Goal: Task Accomplishment & Management: Complete application form

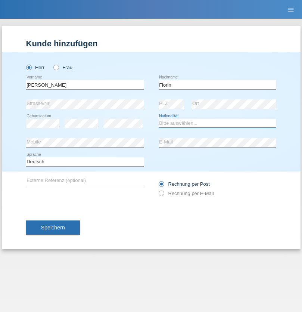
select select "RO"
select select "C"
select select "29"
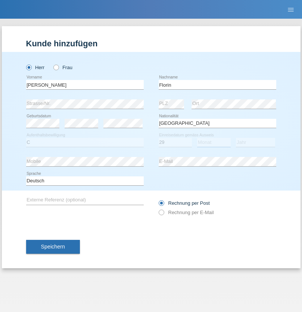
select select "02"
select select "2021"
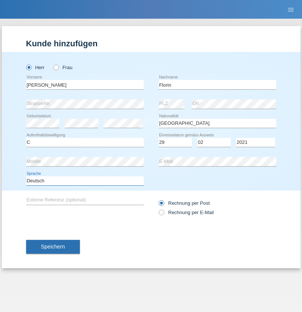
select select "en"
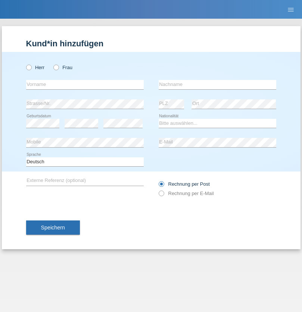
radio input "true"
click at [85, 84] on input "text" at bounding box center [85, 84] width 118 height 9
type input "[PERSON_NAME]"
click at [217, 84] on input "text" at bounding box center [218, 84] width 118 height 9
type input "Krebs"
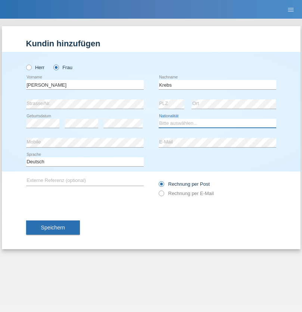
select select "CH"
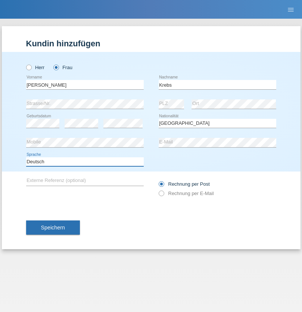
select select "en"
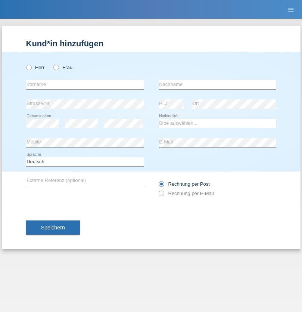
radio input "true"
click at [85, 84] on input "text" at bounding box center [85, 84] width 118 height 9
type input "Qovanaj"
click at [217, 84] on input "text" at bounding box center [218, 84] width 118 height 9
type input "Shaban"
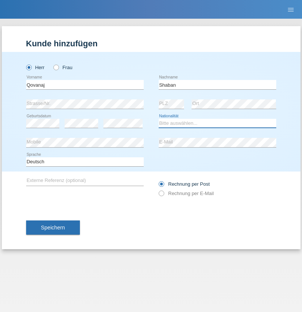
select select "CH"
radio input "true"
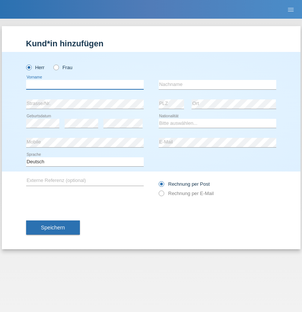
click at [85, 84] on input "text" at bounding box center [85, 84] width 118 height 9
type input "Marian"
click at [217, 84] on input "text" at bounding box center [218, 84] width 118 height 9
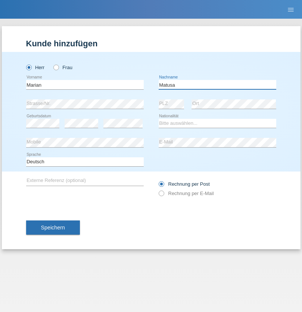
type input "Matusa"
select select "RO"
select select "C"
select select "01"
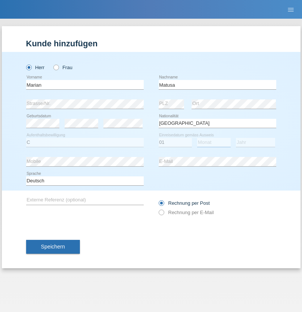
select select "06"
select select "2016"
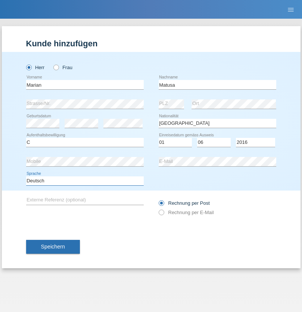
select select "en"
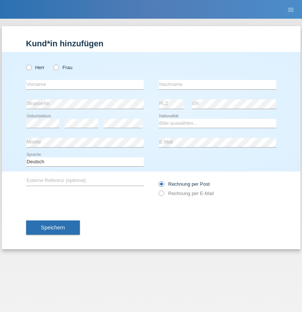
radio input "true"
click at [85, 84] on input "text" at bounding box center [85, 84] width 118 height 9
type input "Marco"
click at [217, 84] on input "text" at bounding box center [218, 84] width 118 height 9
type input "Weinlein"
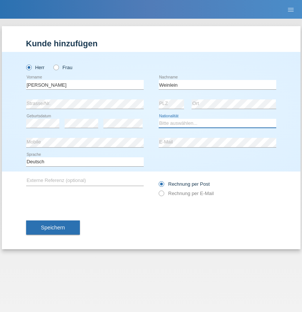
select select "CH"
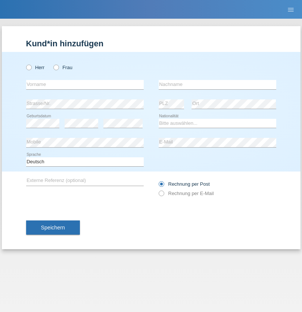
radio input "true"
click at [85, 84] on input "text" at bounding box center [85, 84] width 118 height 9
type input "Jashari lmeri"
click at [217, 84] on input "text" at bounding box center [218, 84] width 118 height 9
type input "Rabije"
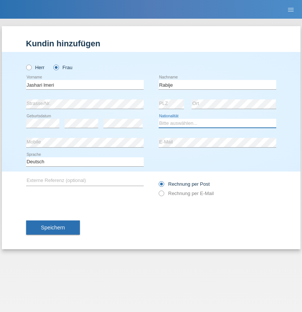
select select "CH"
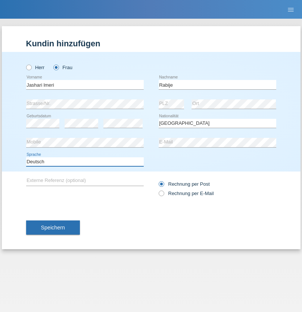
select select "en"
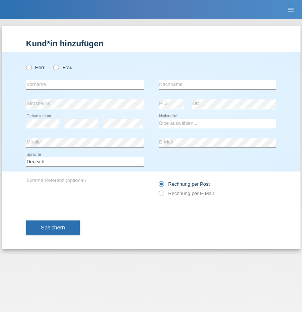
radio input "true"
click at [85, 84] on input "text" at bounding box center [85, 84] width 118 height 9
type input "firat"
click at [217, 84] on input "text" at bounding box center [218, 84] width 118 height 9
type input "kara"
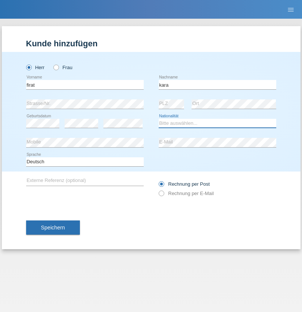
select select "CH"
radio input "true"
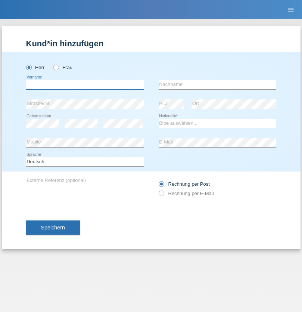
click at [85, 84] on input "text" at bounding box center [85, 84] width 118 height 9
type input "Gigov"
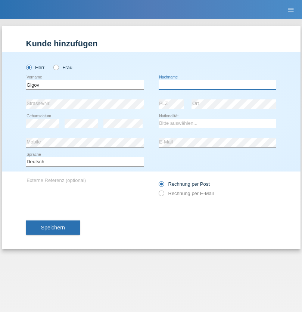
click at [217, 84] on input "text" at bounding box center [218, 84] width 118 height 9
type input "Zhan"
select select "BG"
select select "C"
select select "23"
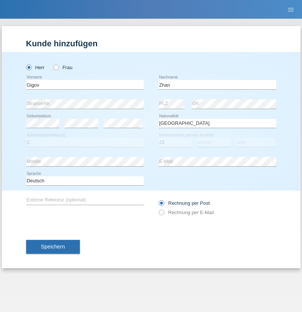
select select "10"
select select "2021"
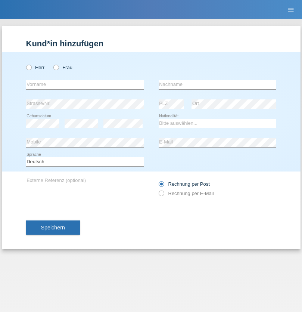
radio input "true"
click at [85, 84] on input "text" at bounding box center [85, 84] width 118 height 9
type input "Amand"
click at [217, 84] on input "text" at bounding box center [218, 84] width 118 height 9
type input "Pires"
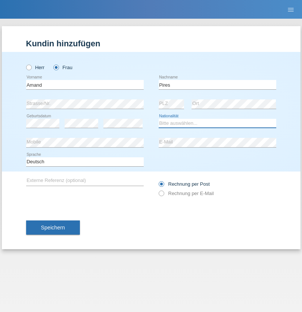
select select "CH"
radio input "true"
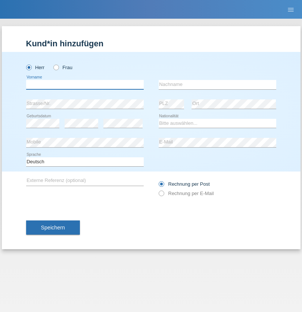
click at [85, 84] on input "text" at bounding box center [85, 84] width 118 height 9
type input "[PERSON_NAME]"
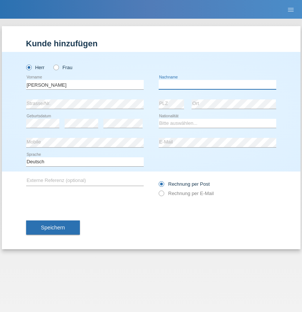
click at [217, 84] on input "text" at bounding box center [218, 84] width 118 height 9
type input "Saidi"
select select "CH"
radio input "true"
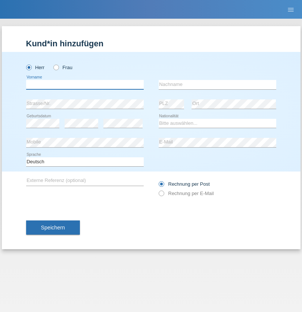
click at [85, 84] on input "text" at bounding box center [85, 84] width 118 height 9
type input "Matusa"
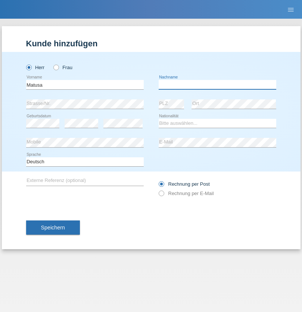
click at [217, 84] on input "text" at bounding box center [218, 84] width 118 height 9
type input "Marian valentin"
select select "OM"
select select "C"
select select "01"
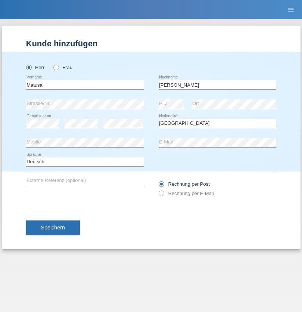
select select "06"
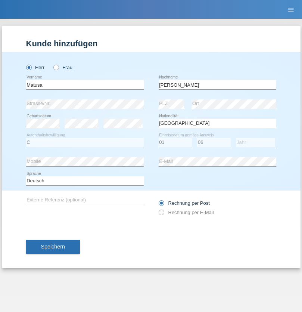
select select "2016"
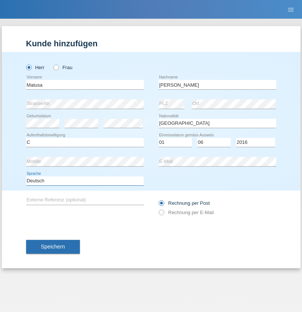
select select "en"
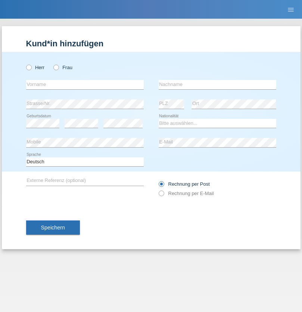
radio input "true"
click at [85, 84] on input "text" at bounding box center [85, 84] width 118 height 9
type input "[PERSON_NAME]"
click at [217, 84] on input "text" at bounding box center [218, 84] width 118 height 9
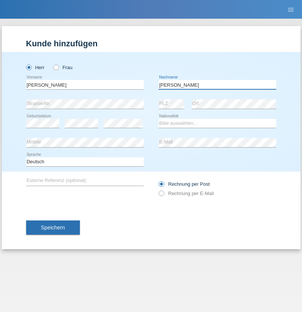
type input "[PERSON_NAME]"
select select "PT"
select select "C"
select select "23"
select select "08"
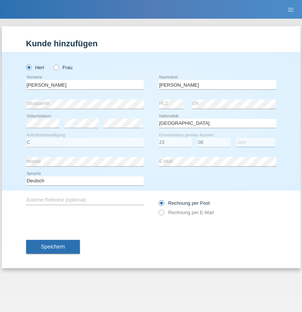
select select "2021"
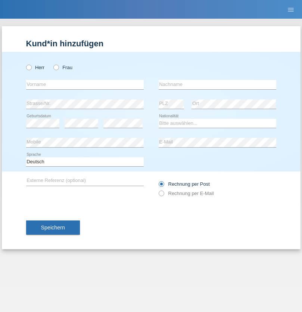
radio input "true"
click at [85, 84] on input "text" at bounding box center [85, 84] width 118 height 9
type input "Luca"
click at [217, 84] on input "text" at bounding box center [218, 84] width 118 height 9
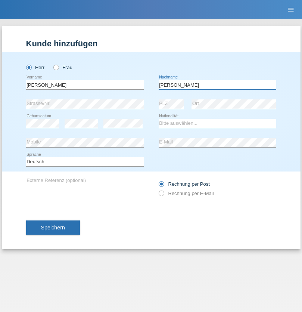
type input "Meier"
select select "CH"
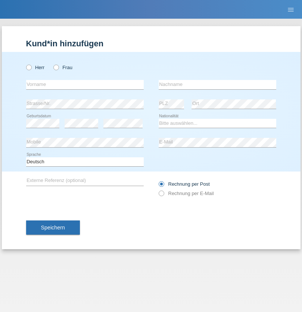
radio input "true"
click at [85, 84] on input "text" at bounding box center [85, 84] width 118 height 9
type input "Szilvia"
click at [217, 84] on input "text" at bounding box center [218, 84] width 118 height 9
type input "Olakh"
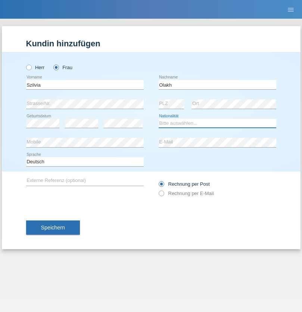
select select "UA"
select select "C"
select select "15"
select select "09"
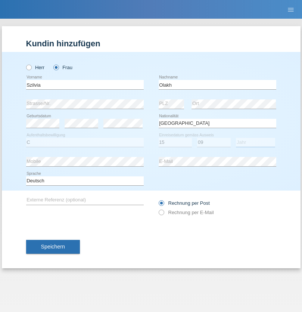
select select "2021"
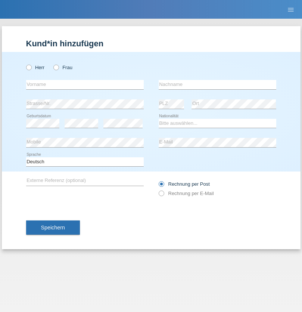
radio input "true"
click at [85, 84] on input "text" at bounding box center [85, 84] width 118 height 9
type input "Asrit"
click at [217, 84] on input "text" at bounding box center [218, 84] width 118 height 9
type input "Kupa"
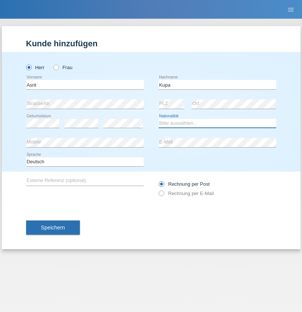
select select "MK"
select select "C"
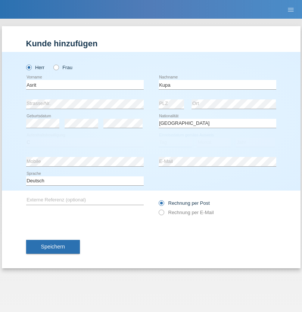
select select "27"
select select "05"
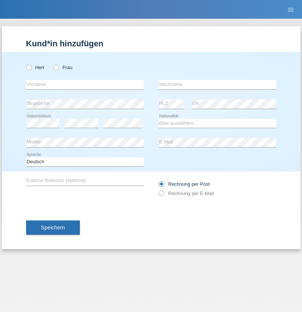
radio input "true"
click at [85, 84] on input "text" at bounding box center [85, 84] width 118 height 9
type input "[PERSON_NAME]"
click at [217, 84] on input "text" at bounding box center [218, 84] width 118 height 9
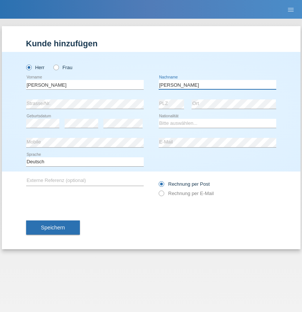
type input "[PERSON_NAME]"
select select "SY"
select select "C"
select select "15"
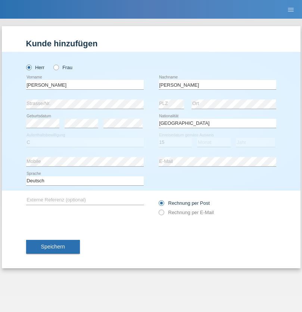
select select "09"
select select "2021"
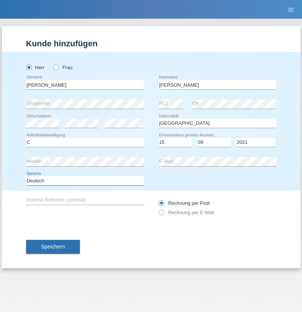
select select "en"
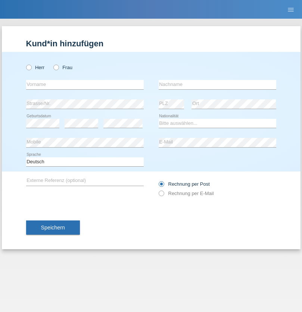
radio input "true"
select select "CH"
radio input "true"
click at [85, 84] on input "text" at bounding box center [85, 84] width 118 height 9
type input "[PERSON_NAME]"
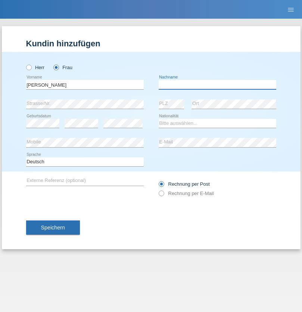
click at [217, 84] on input "text" at bounding box center [218, 84] width 118 height 9
type input "Bacic"
select select "CH"
